Goal: Information Seeking & Learning: Find specific page/section

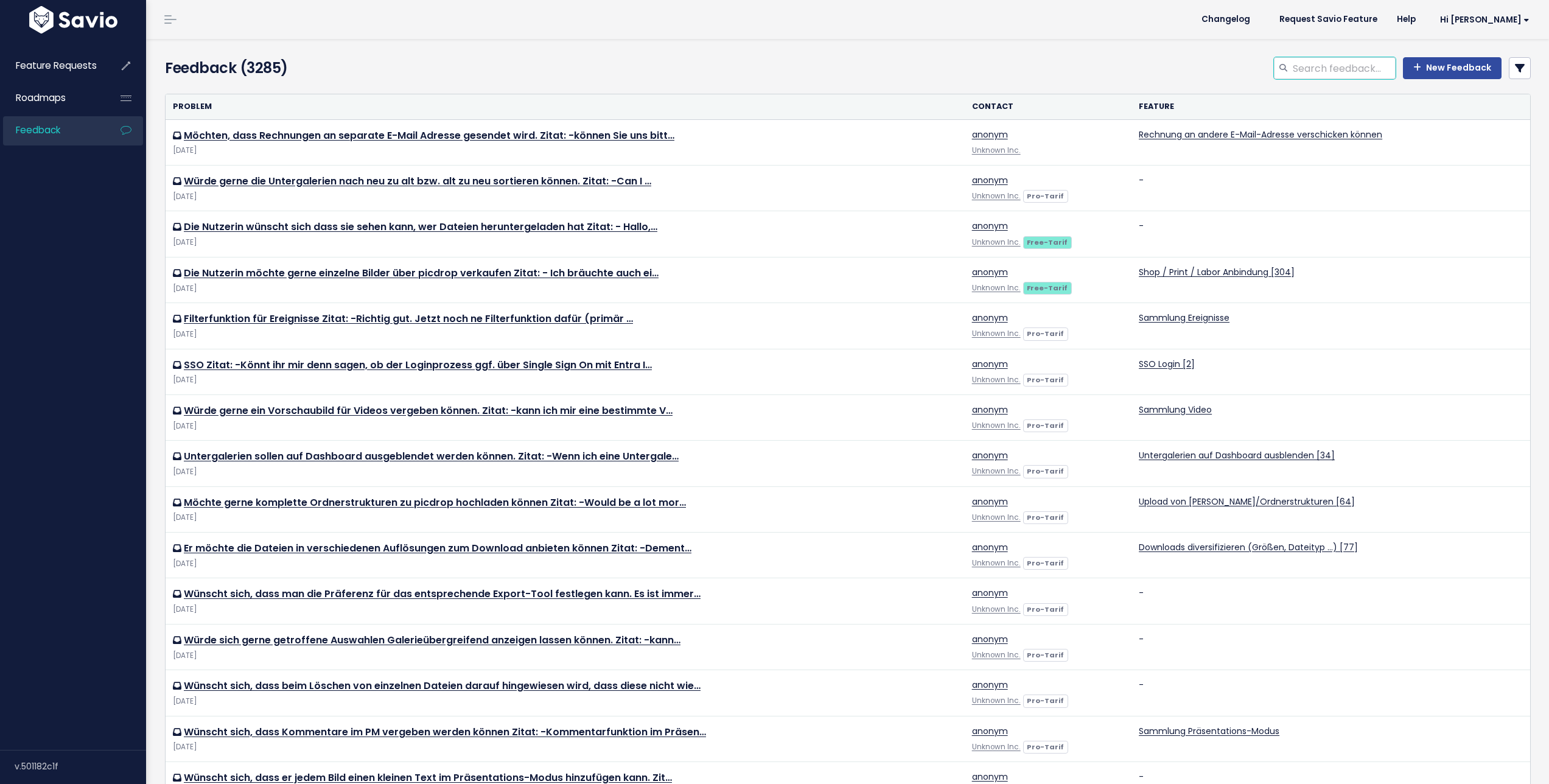
drag, startPoint x: 1316, startPoint y: 73, endPoint x: 1322, endPoint y: 72, distance: 6.1
click at [1316, 73] on input "search" at bounding box center [1343, 68] width 104 height 22
type input "logo position"
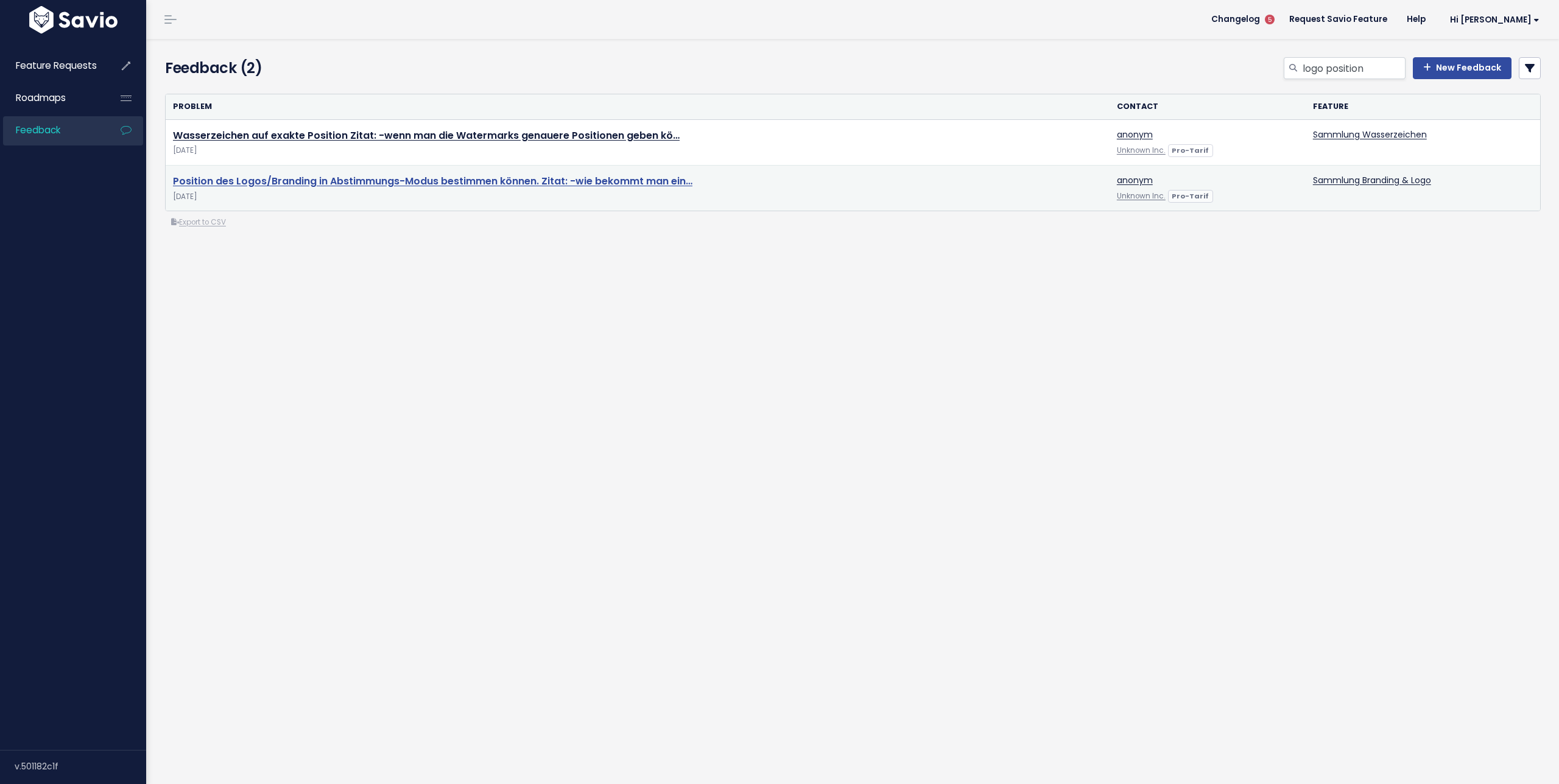
click at [370, 183] on link "Position des Logos/Branding in Abstimmungs-Modus bestimmen können. Zitat: -wie …" at bounding box center [432, 181] width 519 height 14
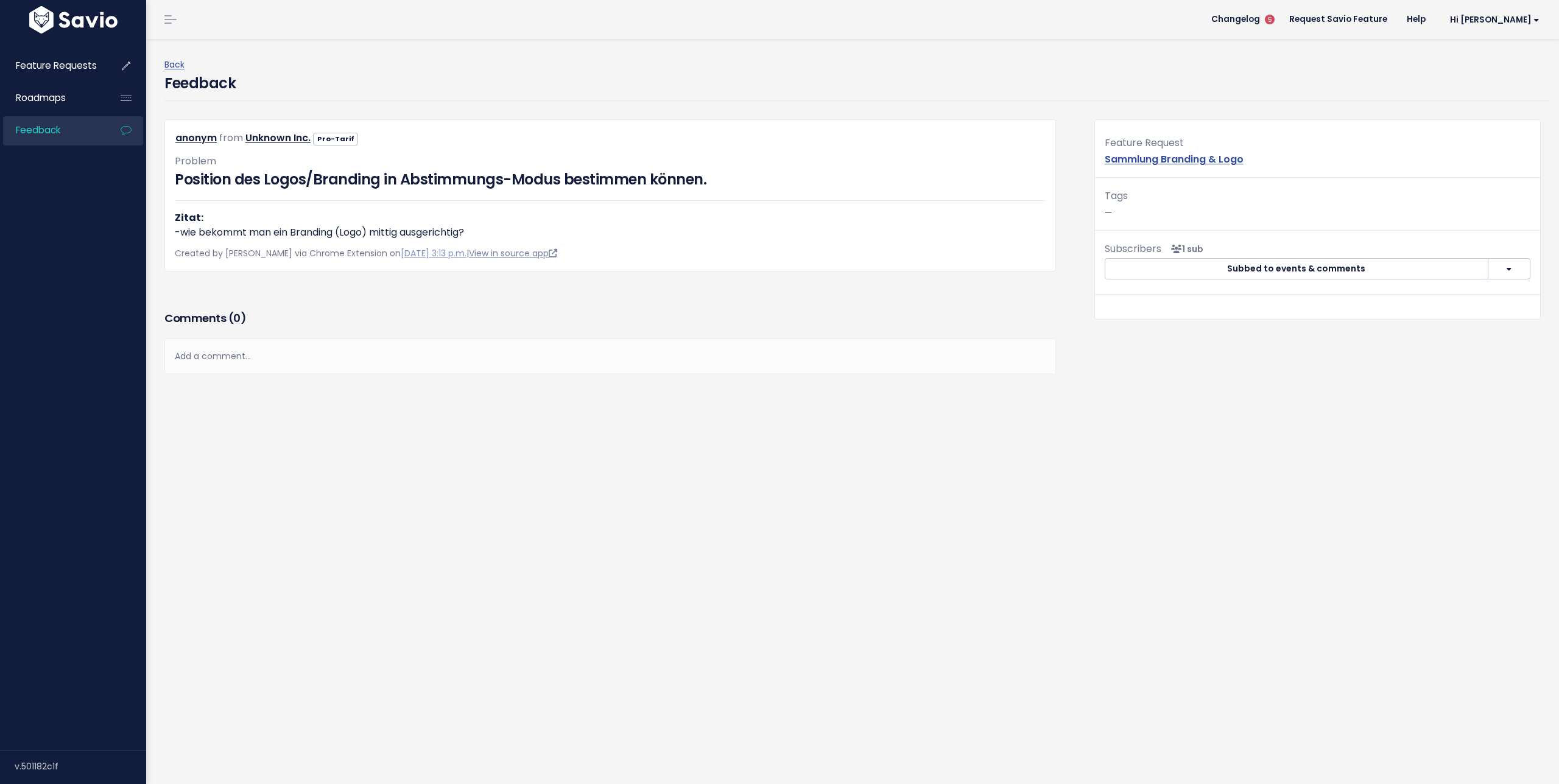
click at [511, 256] on link "View in source app" at bounding box center [512, 253] width 88 height 12
